Goal: Information Seeking & Learning: Understand process/instructions

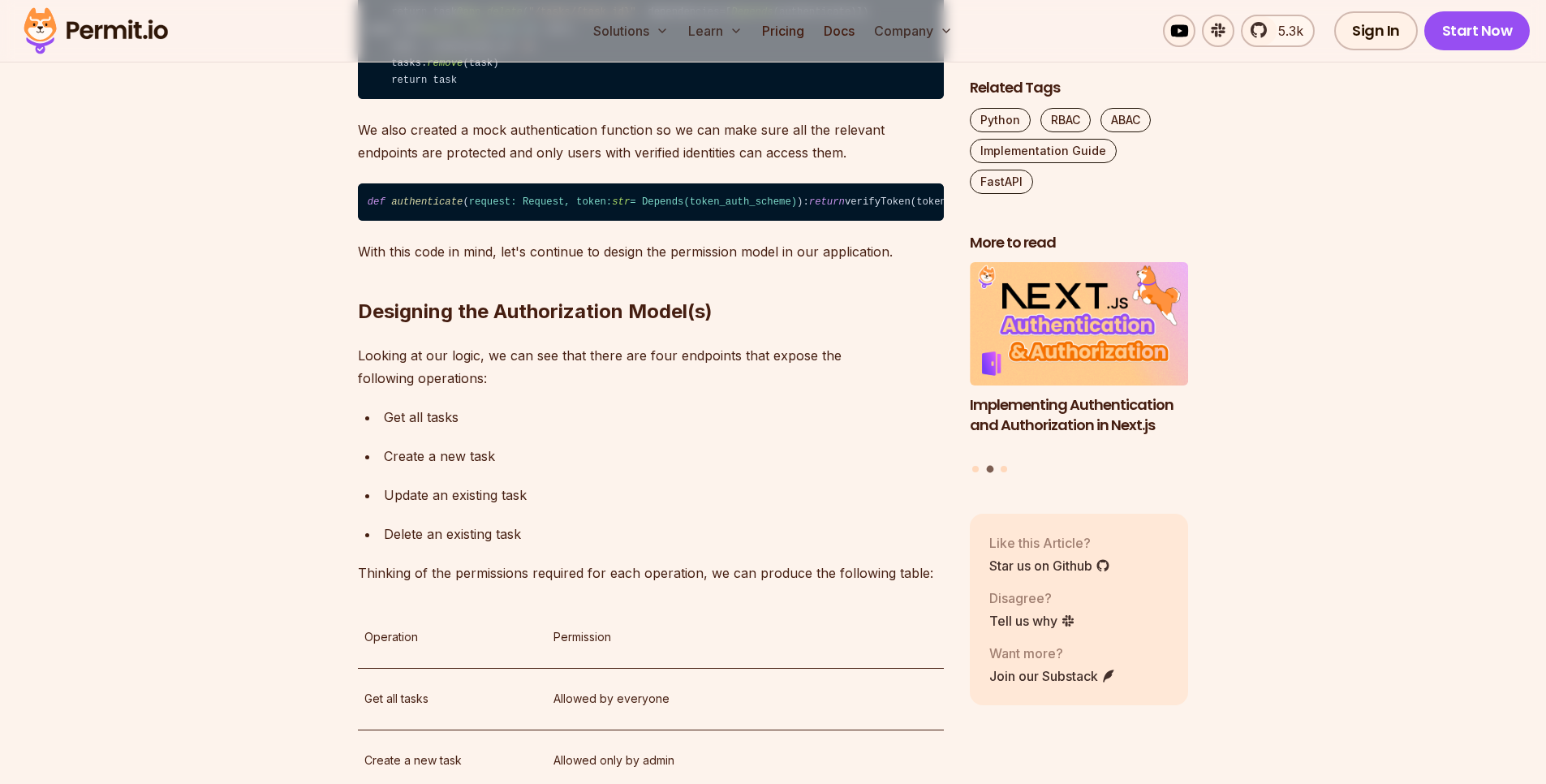
scroll to position [1655, 0]
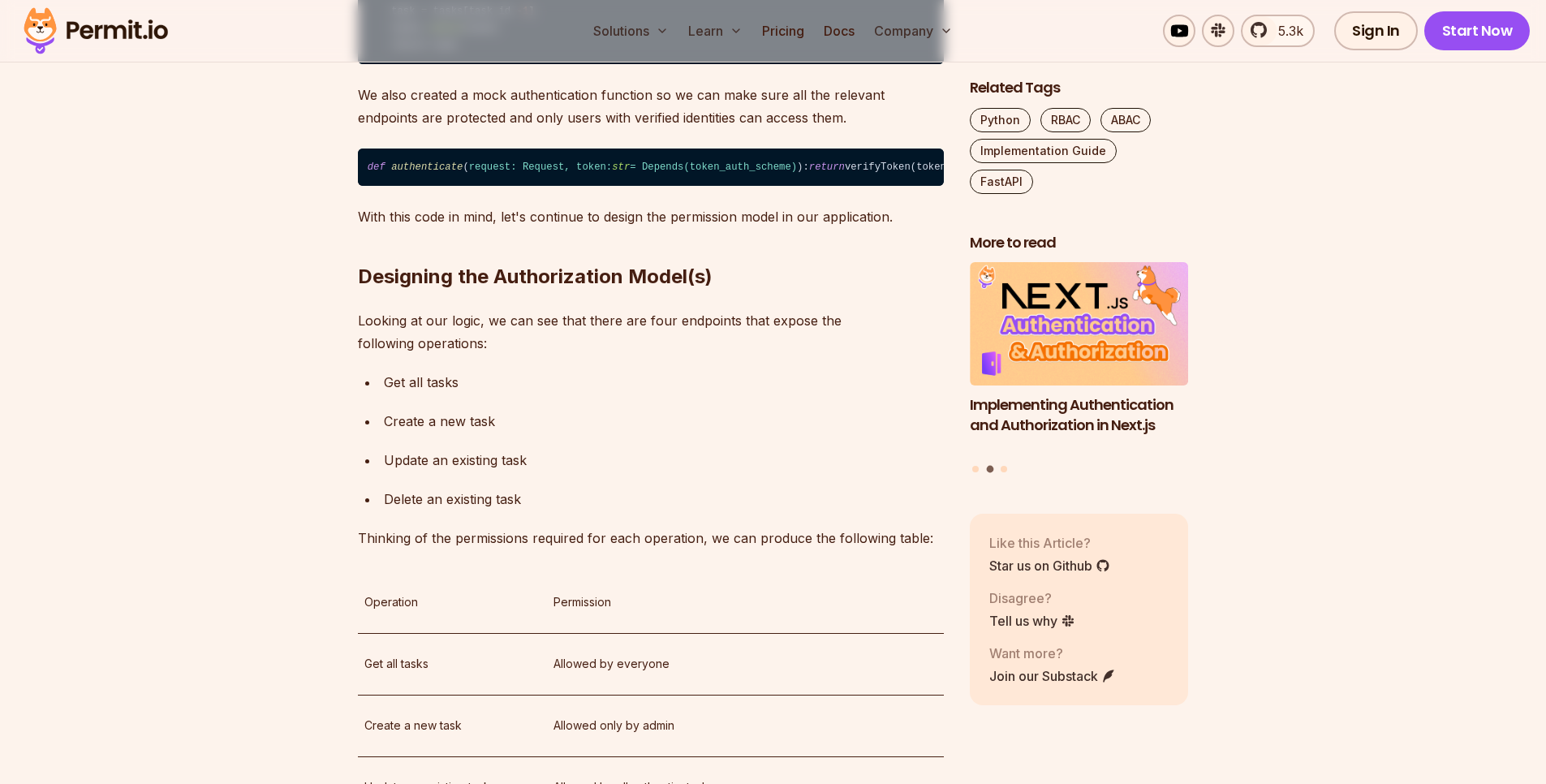
click at [421, 172] on span "authenticate" at bounding box center [427, 167] width 71 height 12
click at [422, 172] on span "authenticate" at bounding box center [427, 167] width 71 height 12
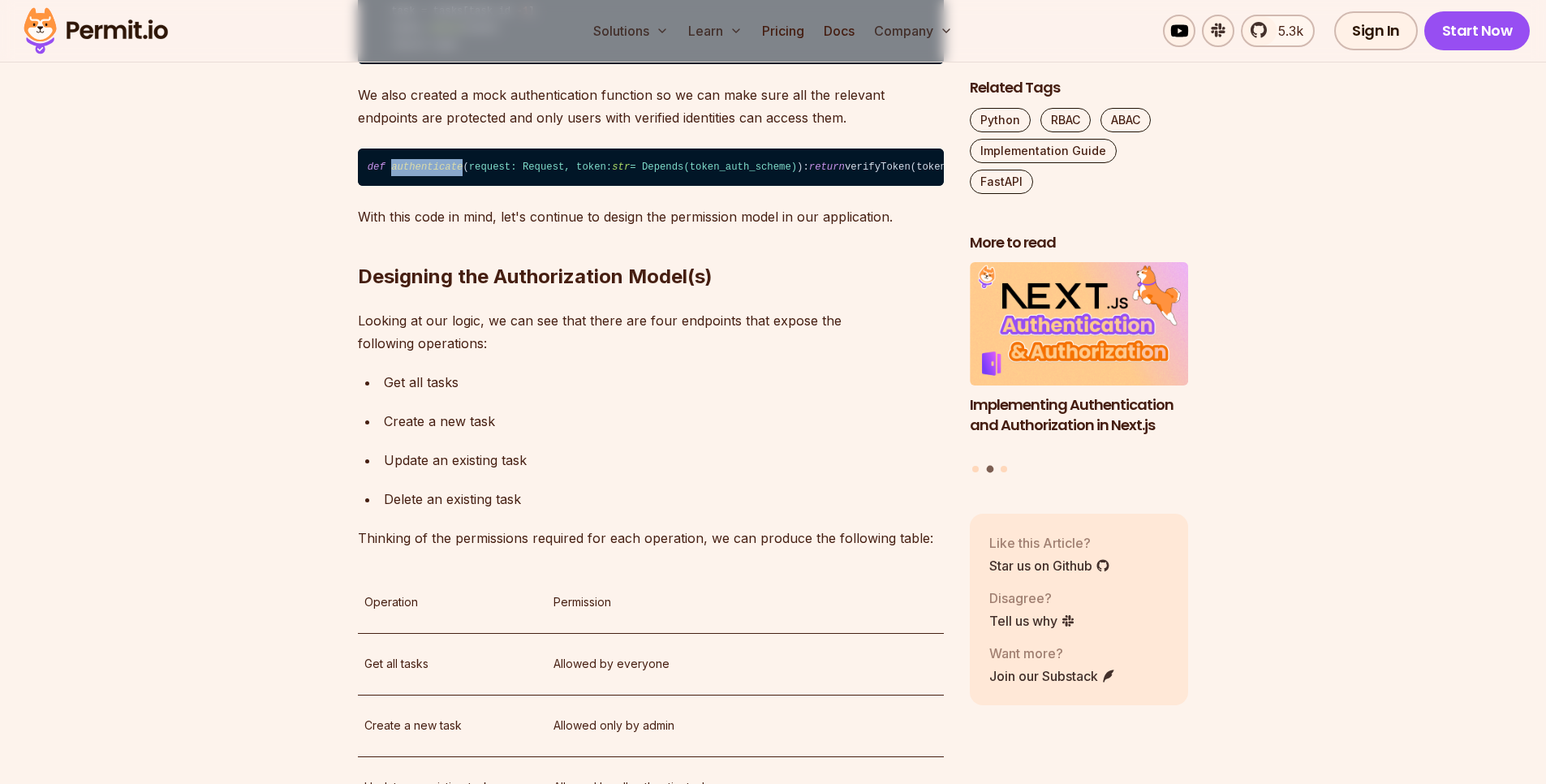
click at [422, 172] on span "authenticate" at bounding box center [427, 167] width 71 height 12
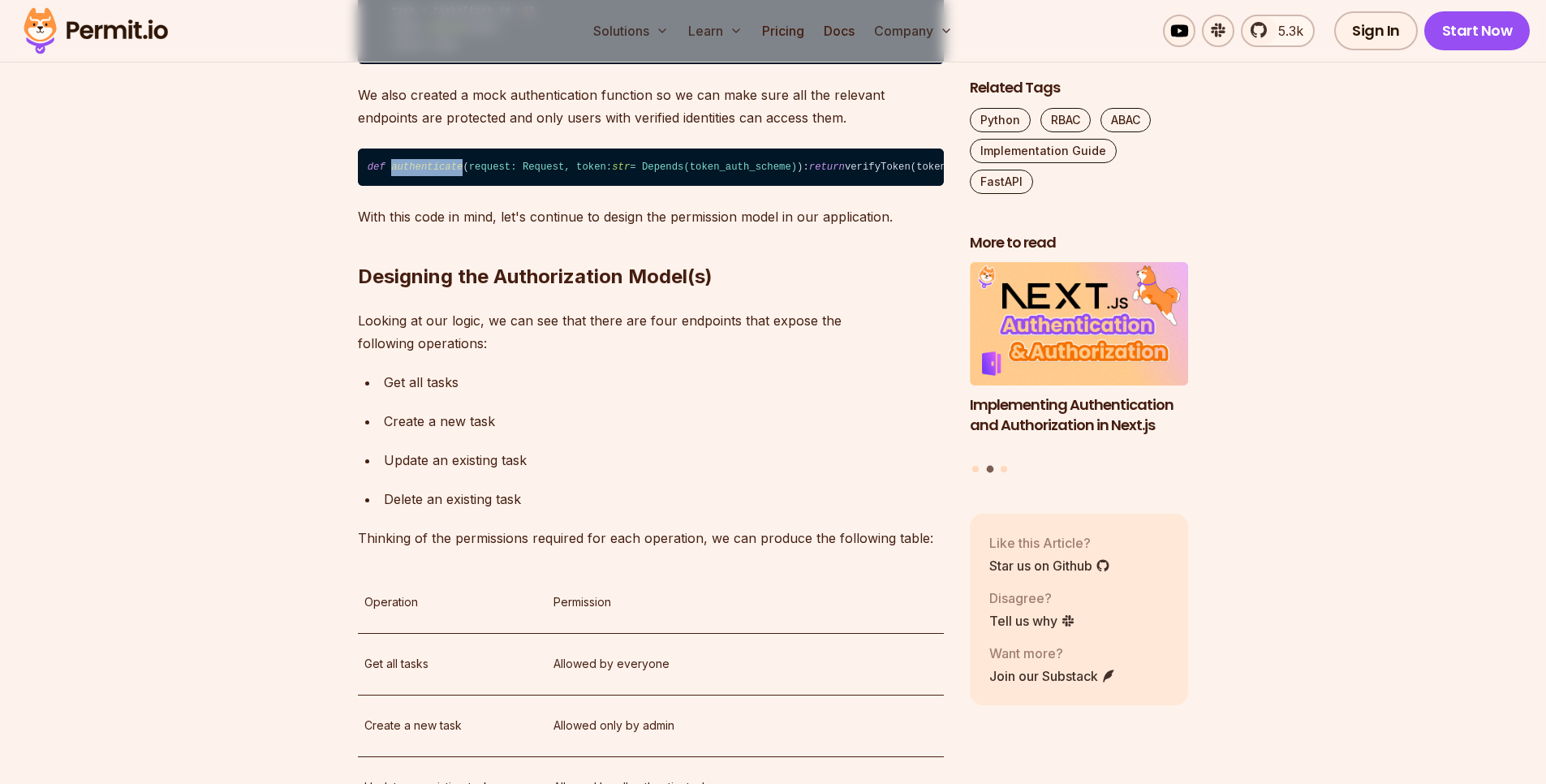
click at [422, 172] on span "authenticate" at bounding box center [427, 167] width 71 height 12
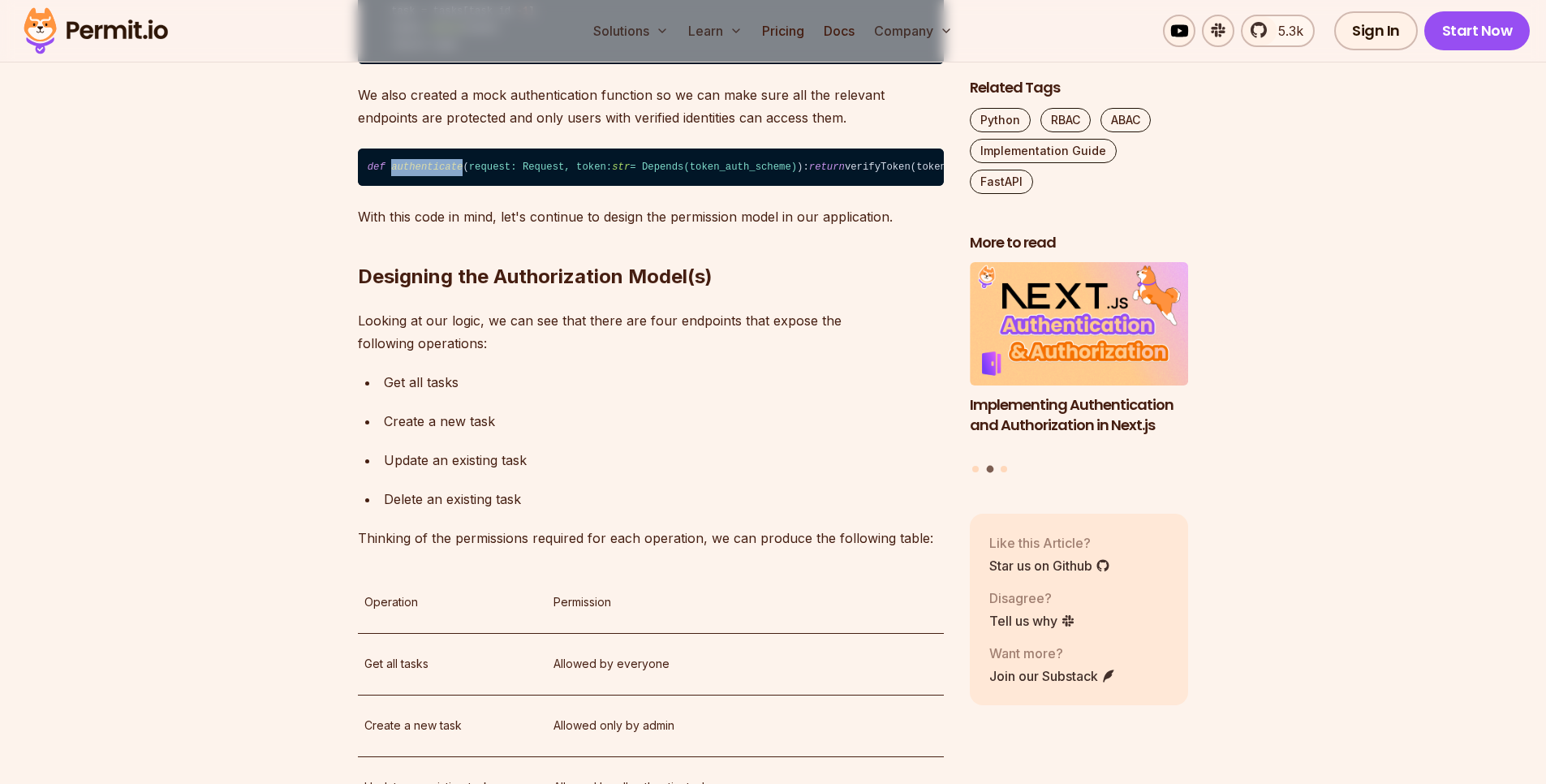
click at [422, 172] on span "authenticate" at bounding box center [427, 167] width 71 height 12
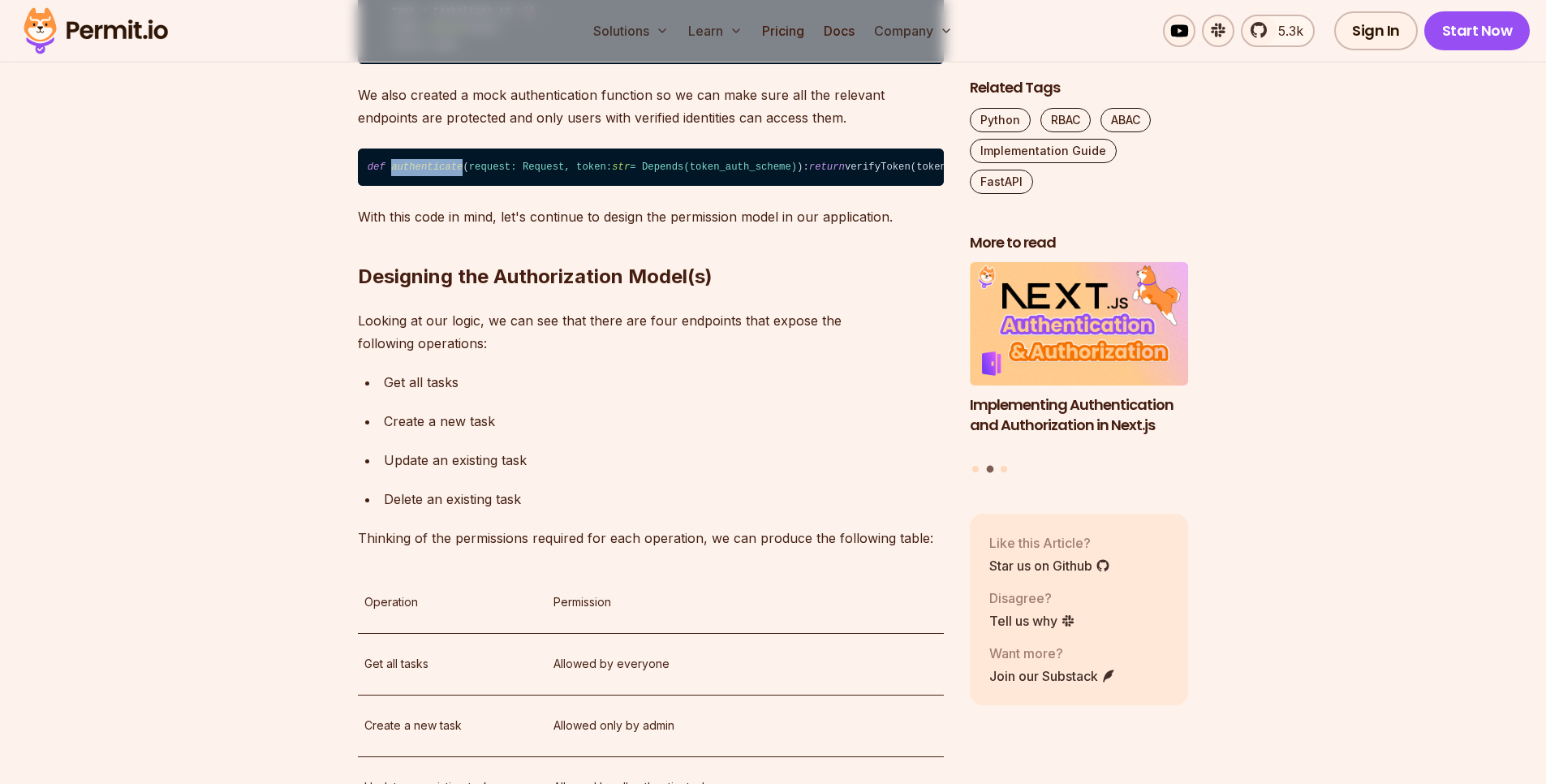
click at [422, 172] on span "authenticate" at bounding box center [427, 167] width 71 height 12
click at [682, 172] on span "request: Request, token: str = Depends( token_auth_scheme )" at bounding box center [633, 167] width 328 height 12
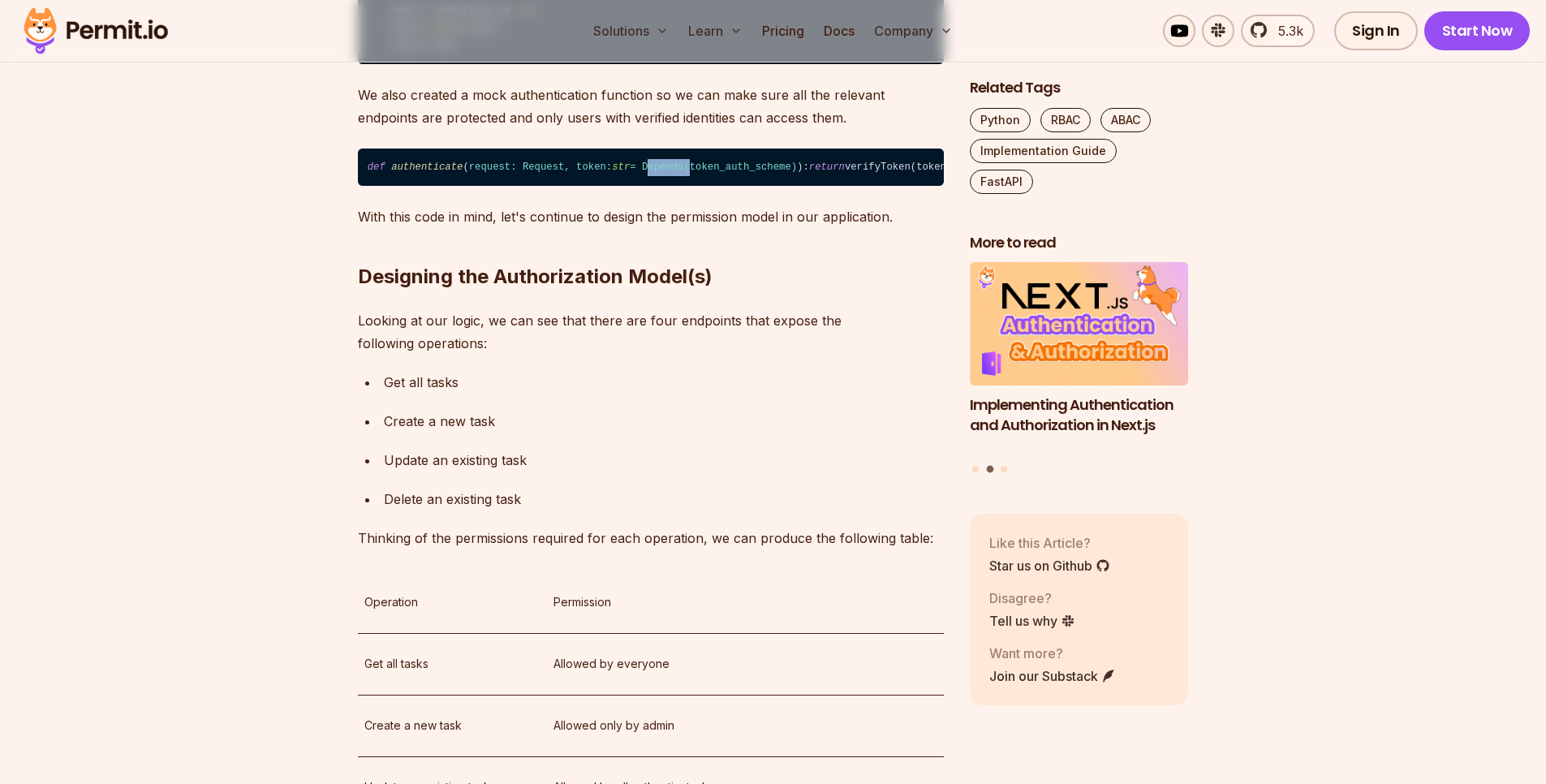
click at [682, 172] on span "request: Request, token: str = Depends( token_auth_scheme )" at bounding box center [633, 167] width 328 height 12
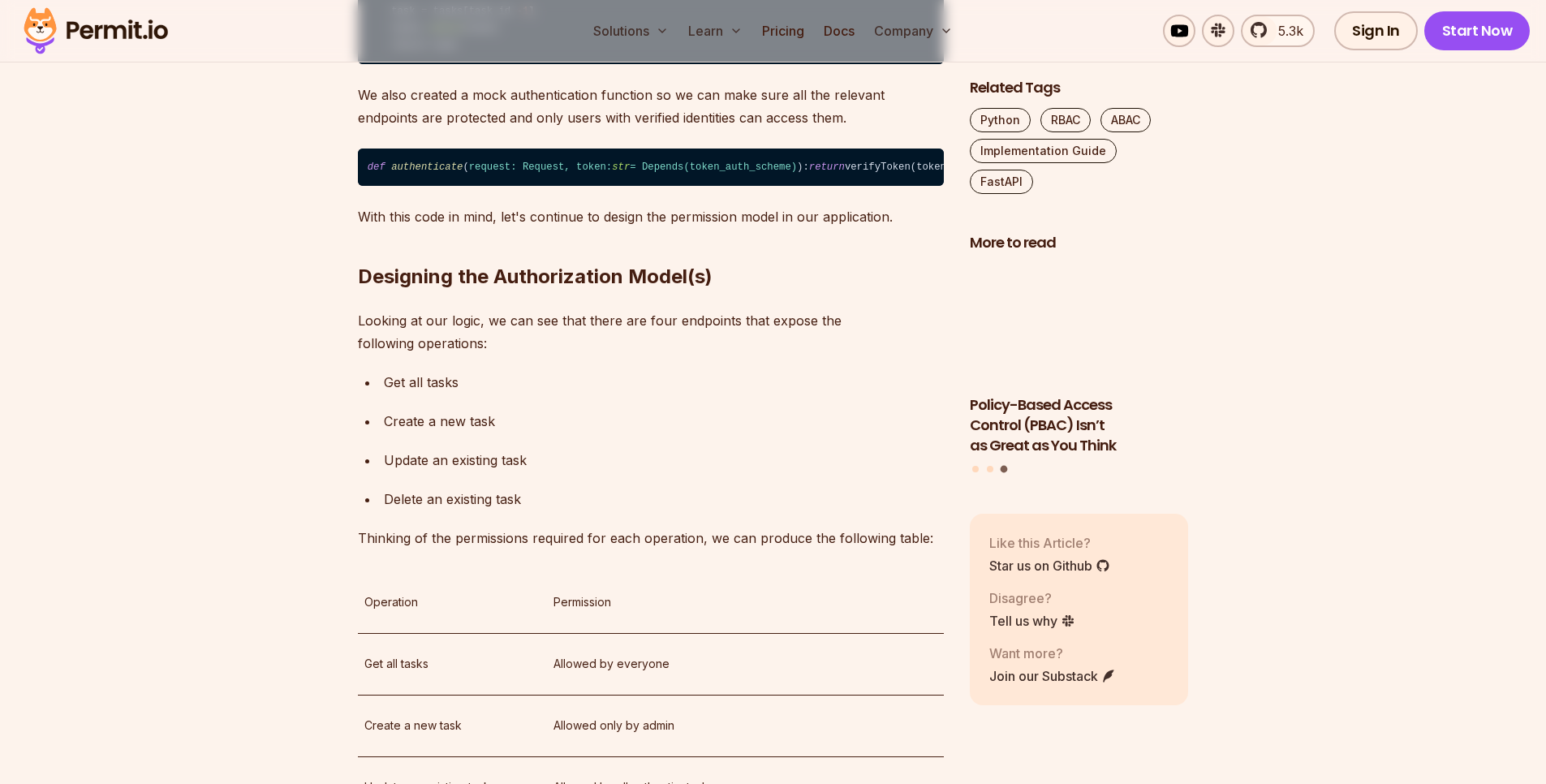
click at [526, 186] on code "def authenticate ( request: Request, token: str = Depends( token_auth_scheme ) …" at bounding box center [651, 167] width 586 height 37
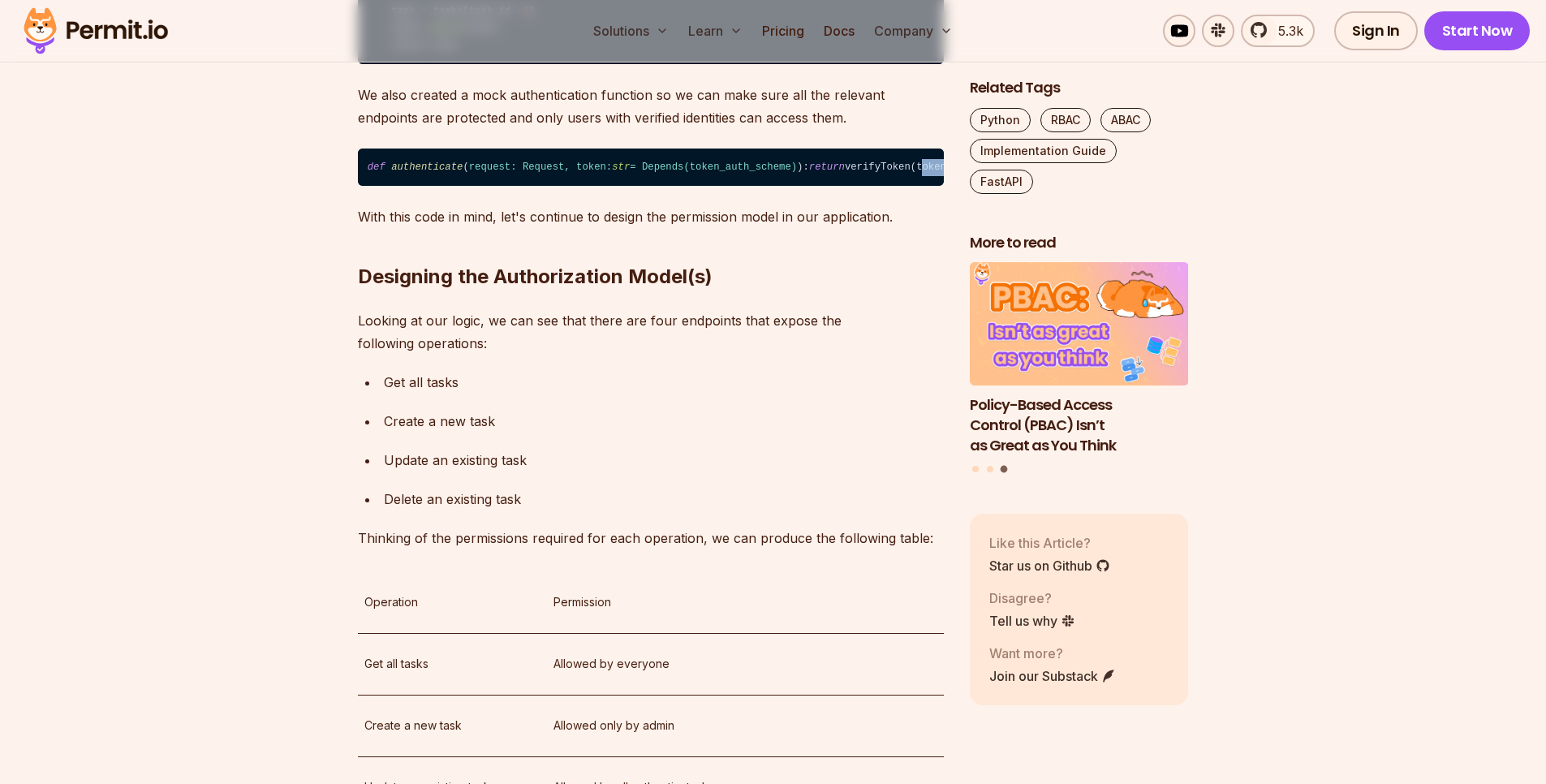
click at [527, 186] on code "def authenticate ( request: Request, token: str = Depends( token_auth_scheme ) …" at bounding box center [651, 167] width 586 height 37
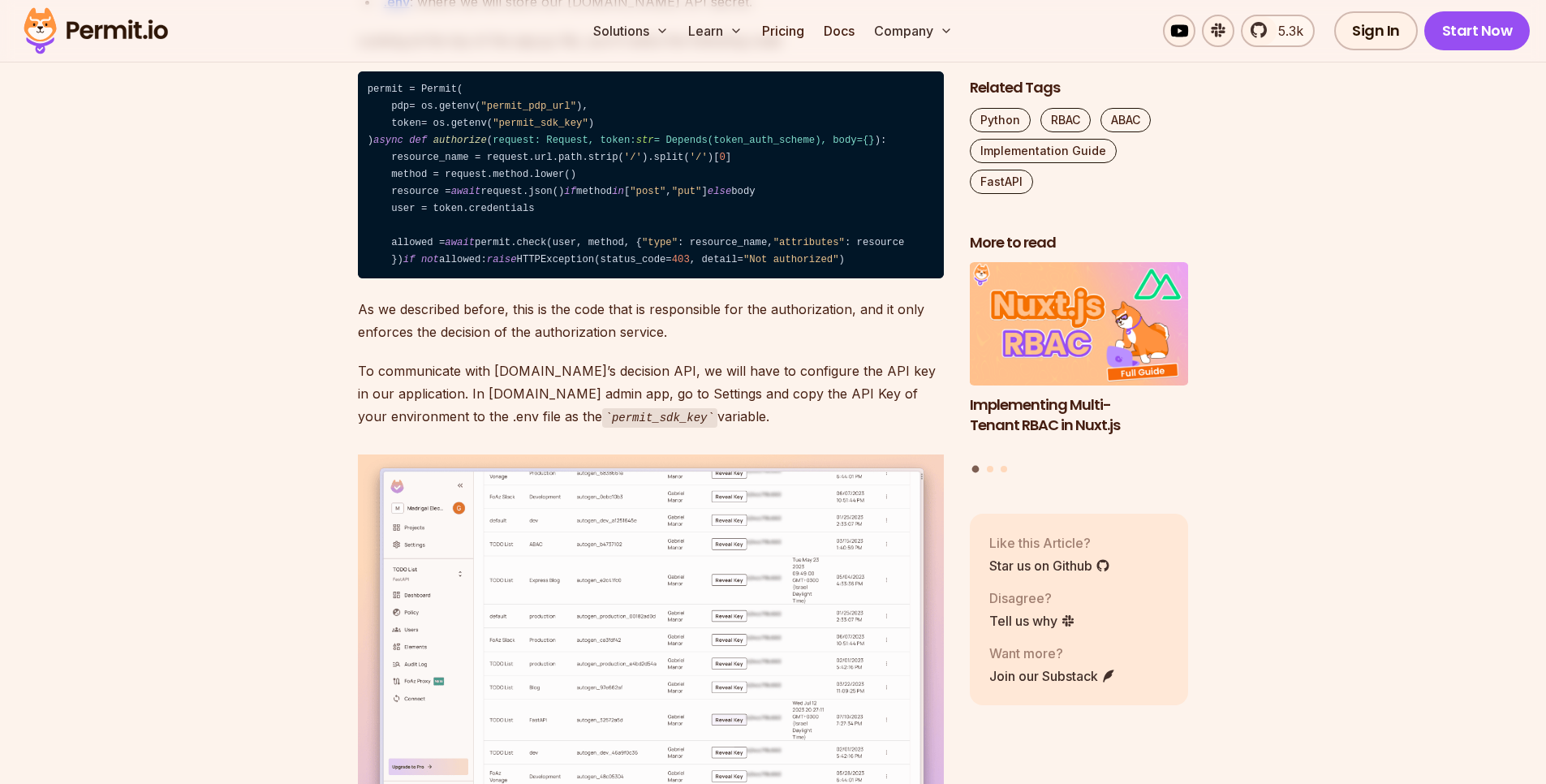
scroll to position [6621, 0]
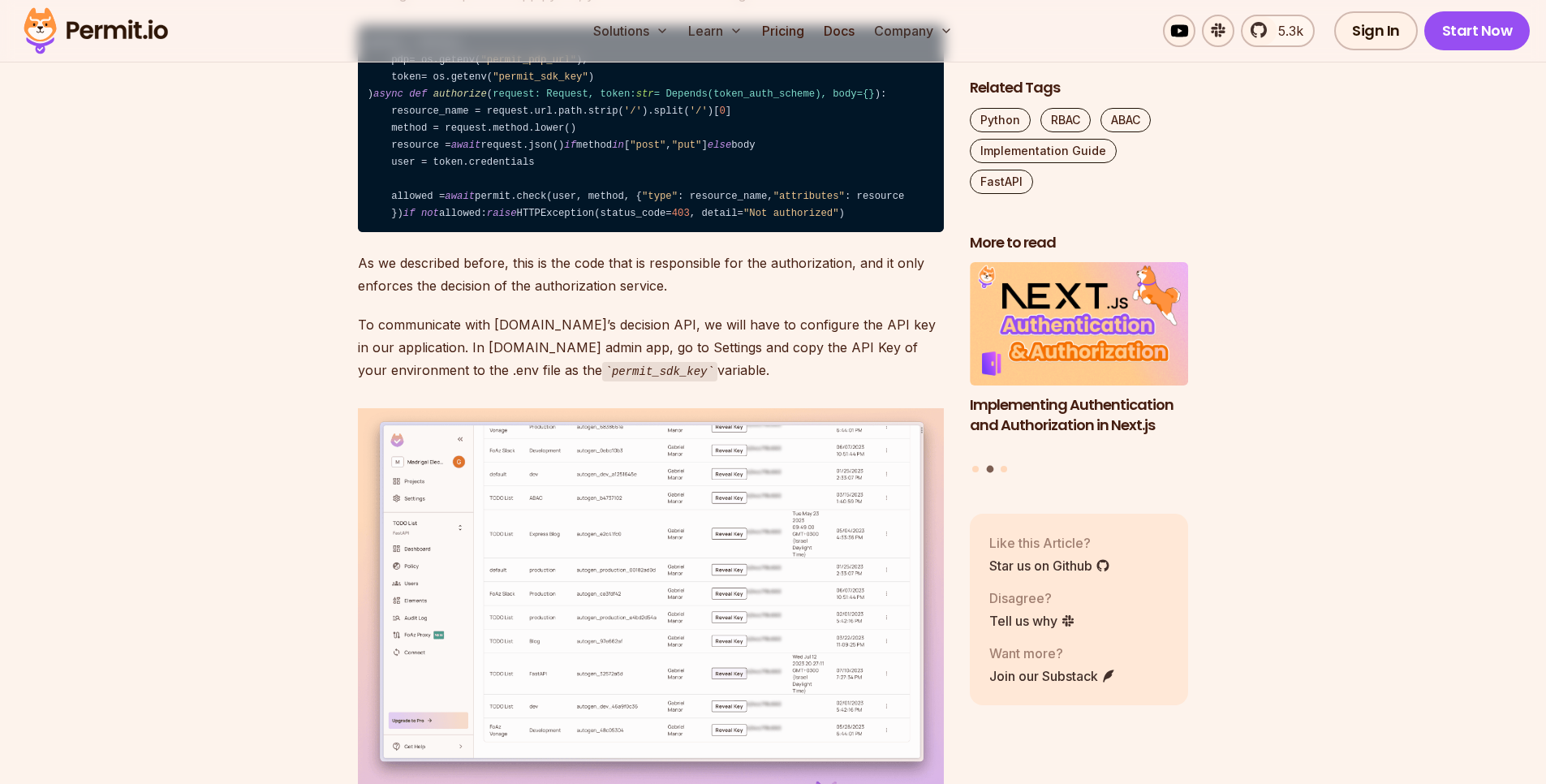
drag, startPoint x: 424, startPoint y: 318, endPoint x: 440, endPoint y: 317, distance: 16.0
click at [425, 233] on code "permit = Permit( pdp= os.getenv( "permit_pdp_url" ), token= os.getenv( "permit_…" at bounding box center [651, 129] width 586 height 208
click at [453, 233] on code "permit = Permit( pdp= os.getenv( "permit_pdp_url" ), token= os.getenv( "permit_…" at bounding box center [651, 129] width 586 height 208
click at [455, 233] on code "permit = Permit( pdp= os.getenv( "permit_pdp_url" ), token= os.getenv( "permit_…" at bounding box center [651, 129] width 586 height 208
click at [502, 233] on code "permit = Permit( pdp= os.getenv( "permit_pdp_url" ), token= os.getenv( "permit_…" at bounding box center [651, 129] width 586 height 208
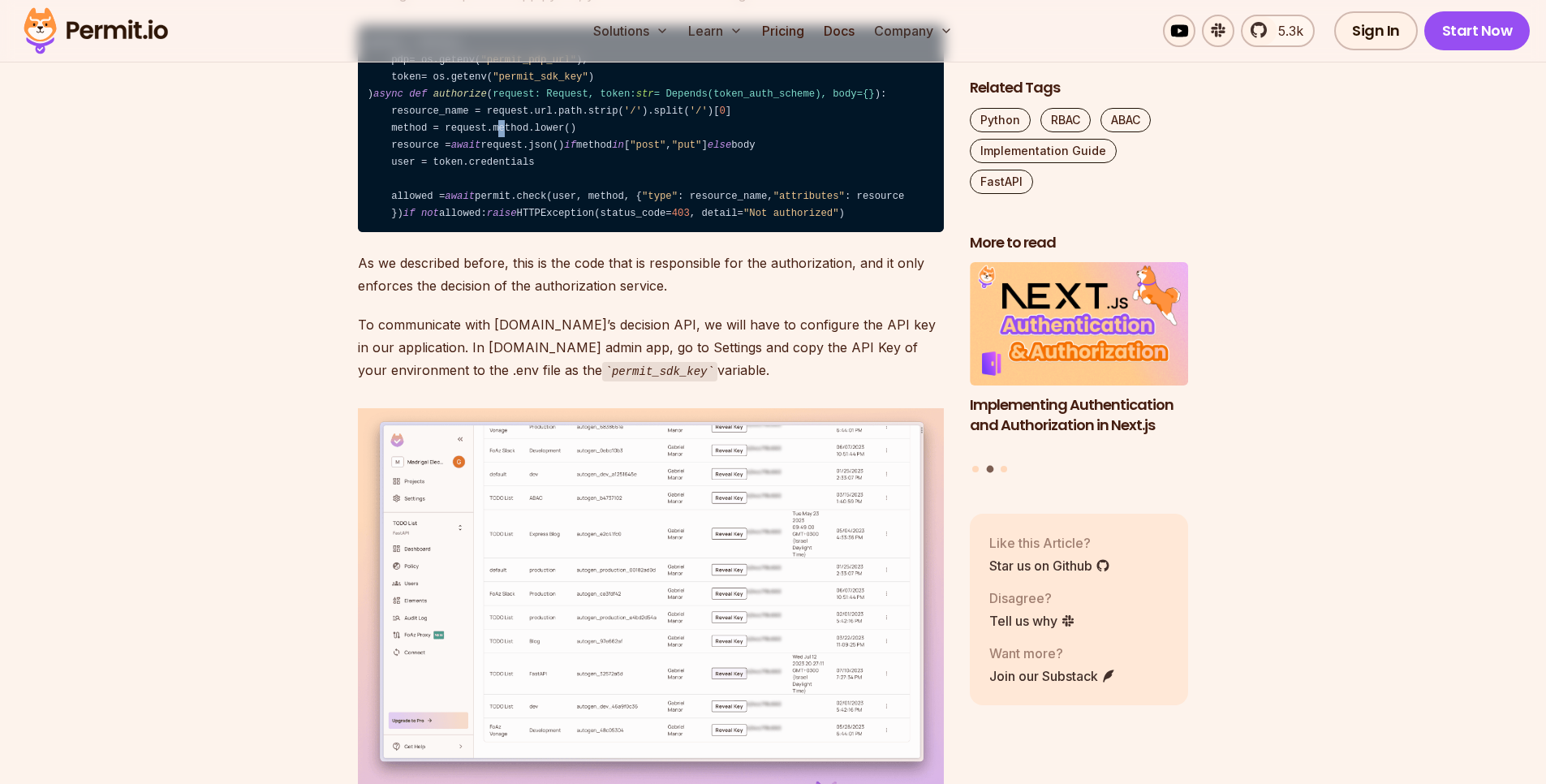
click at [502, 233] on code "permit = Permit( pdp= os.getenv( "permit_pdp_url" ), token= os.getenv( "permit_…" at bounding box center [651, 129] width 586 height 208
click at [561, 100] on span "request: Request, token: str = Depends( token_auth_scheme ), body={}" at bounding box center [684, 94] width 382 height 12
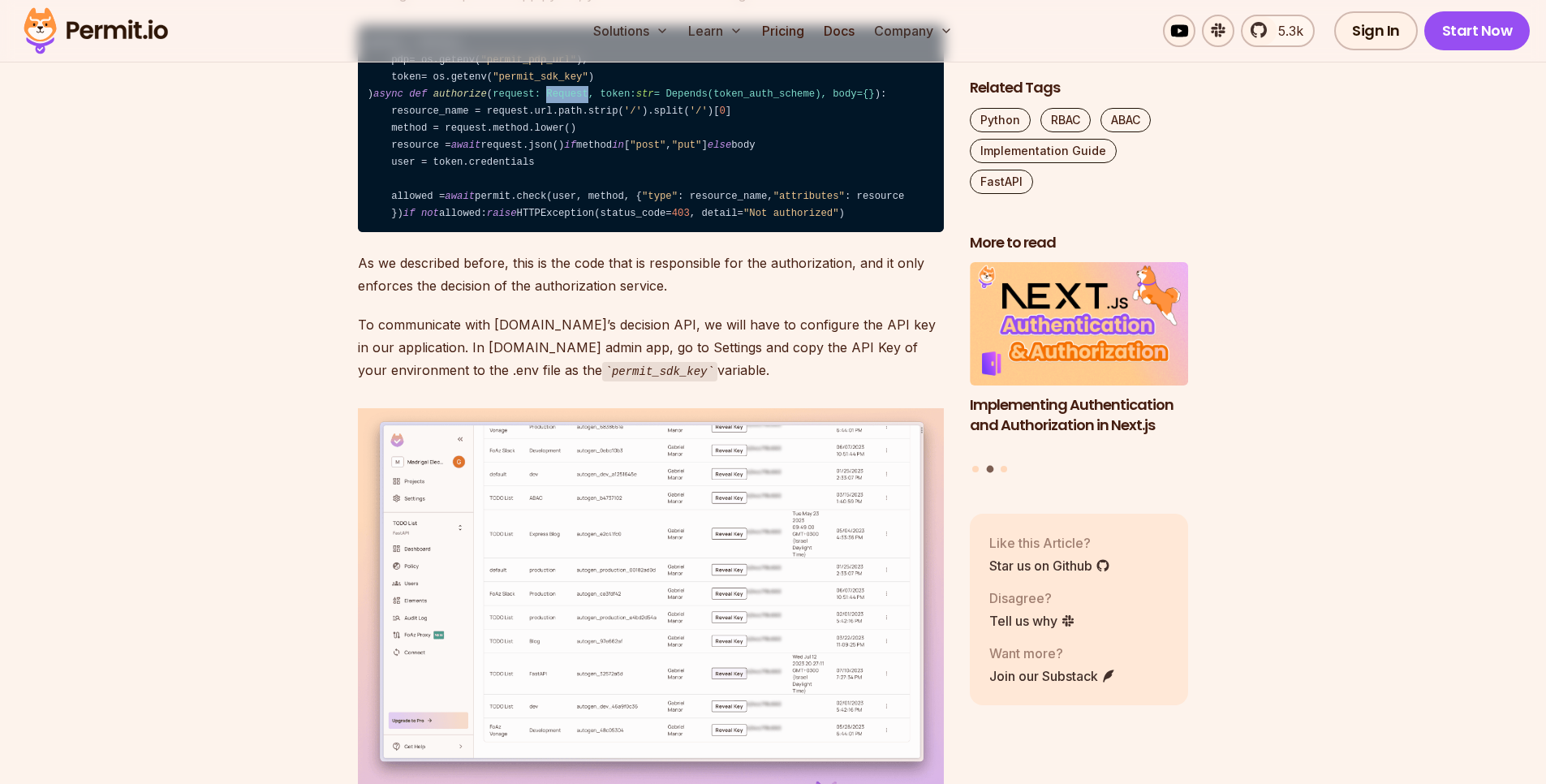
click at [561, 100] on span "request: Request, token: str = Depends( token_auth_scheme ), body={}" at bounding box center [684, 94] width 382 height 12
click at [553, 233] on code "permit = Permit( pdp= os.getenv( "permit_pdp_url" ), token= os.getenv( "permit_…" at bounding box center [651, 129] width 586 height 208
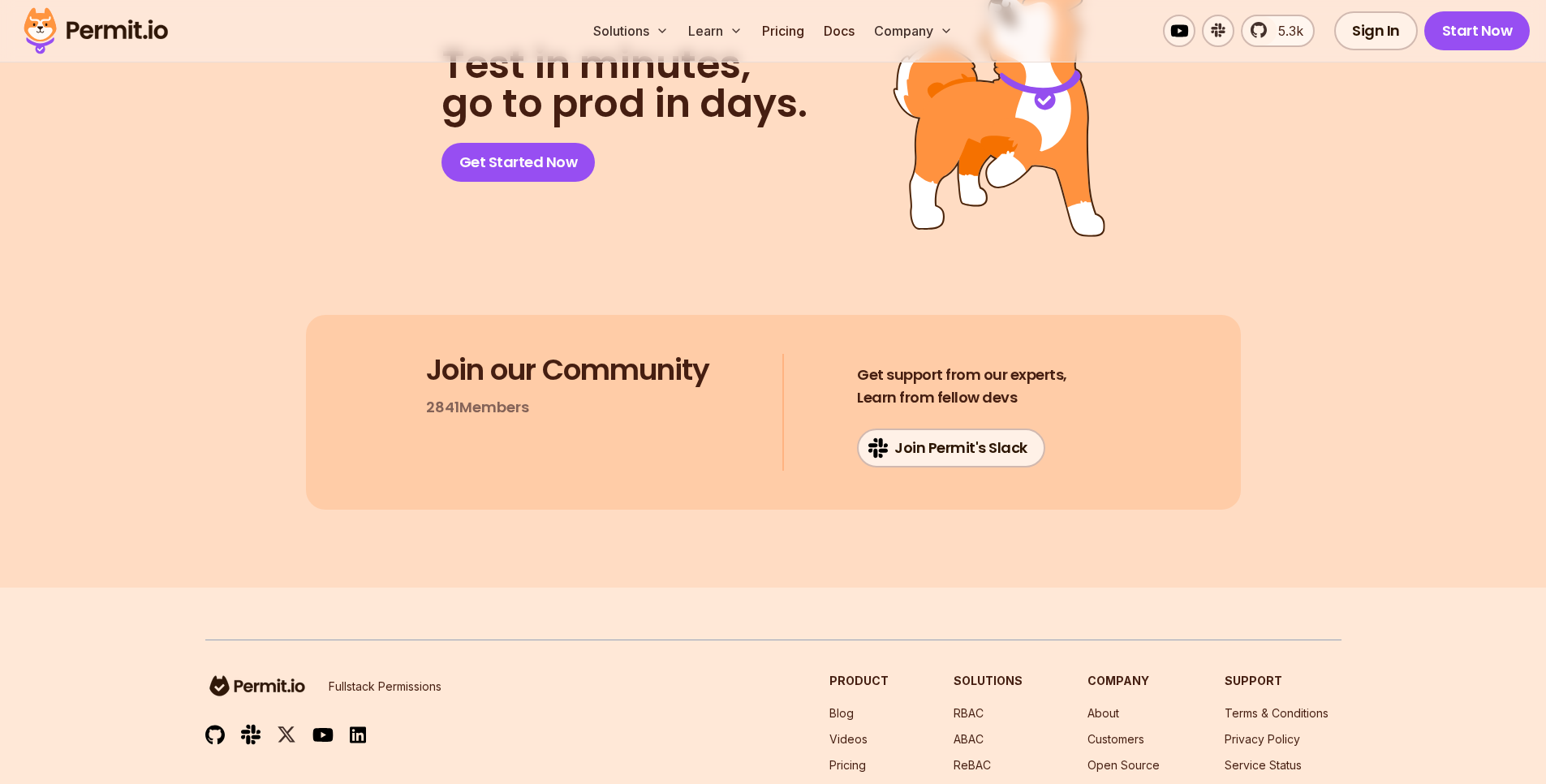
scroll to position [11295, 0]
